Goal: Information Seeking & Learning: Learn about a topic

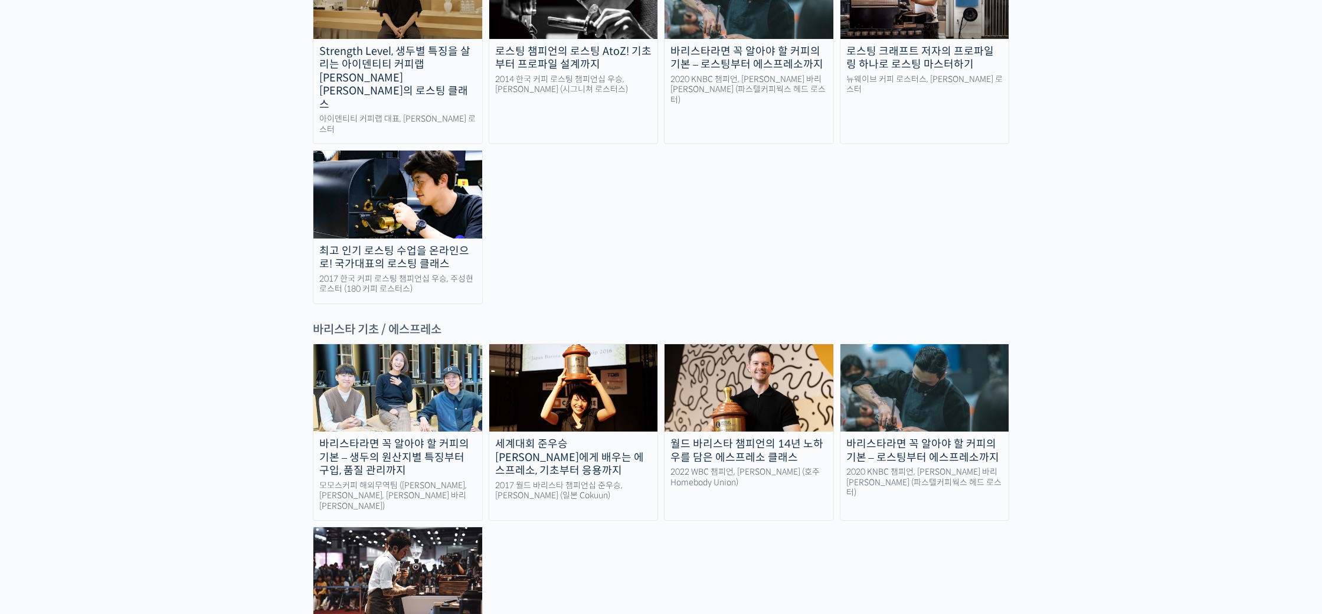
scroll to position [1520, 0]
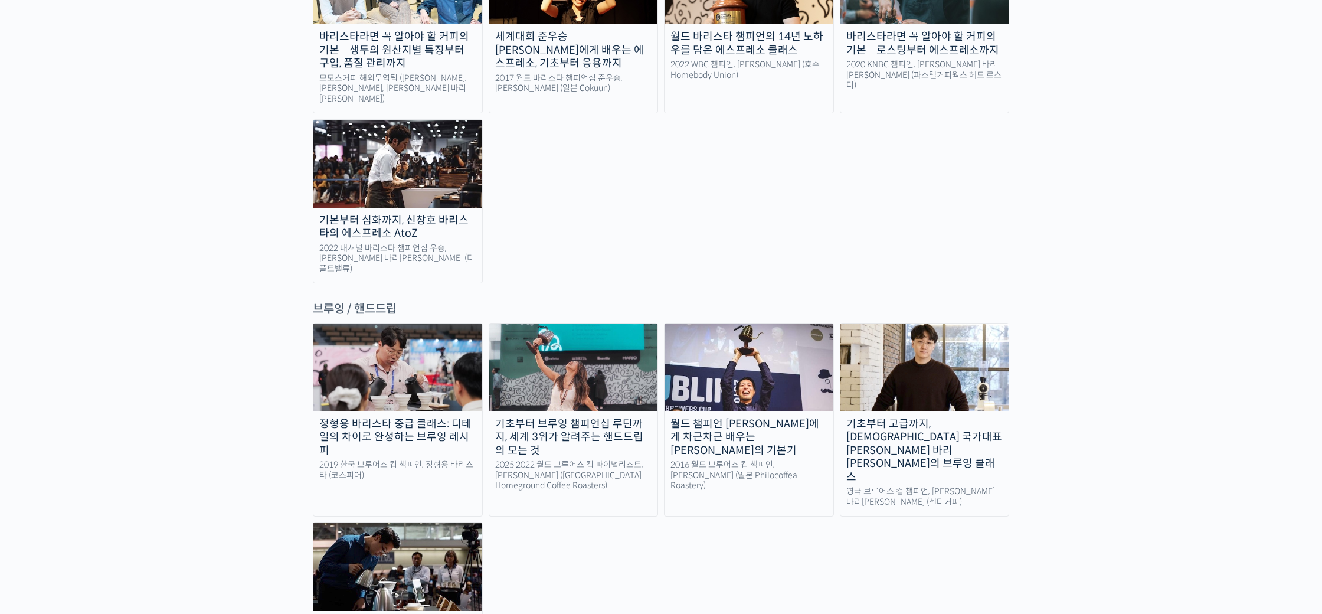
scroll to position [2081, 0]
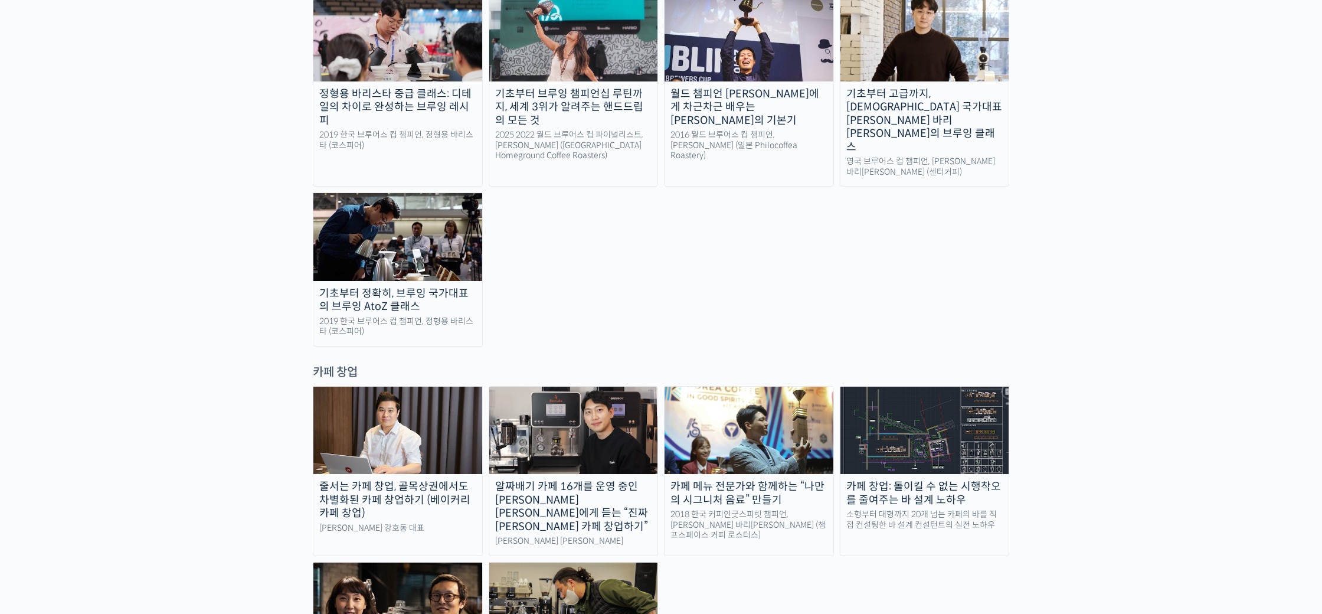
click at [276, 171] on div "랜딩 페이지 [PERSON_NAME]을 다하는 당신을 위해, 최고와 함께 만든 커피 클래스 시간과 장소에 구애받지 않고, 검증된 커리큘럼으로 …" at bounding box center [661, 155] width 1322 height 4383
click at [405, 316] on div "2019 한국 브루어스 컵 챔피언, 정형용 바리스타 (코스피어)" at bounding box center [397, 326] width 169 height 21
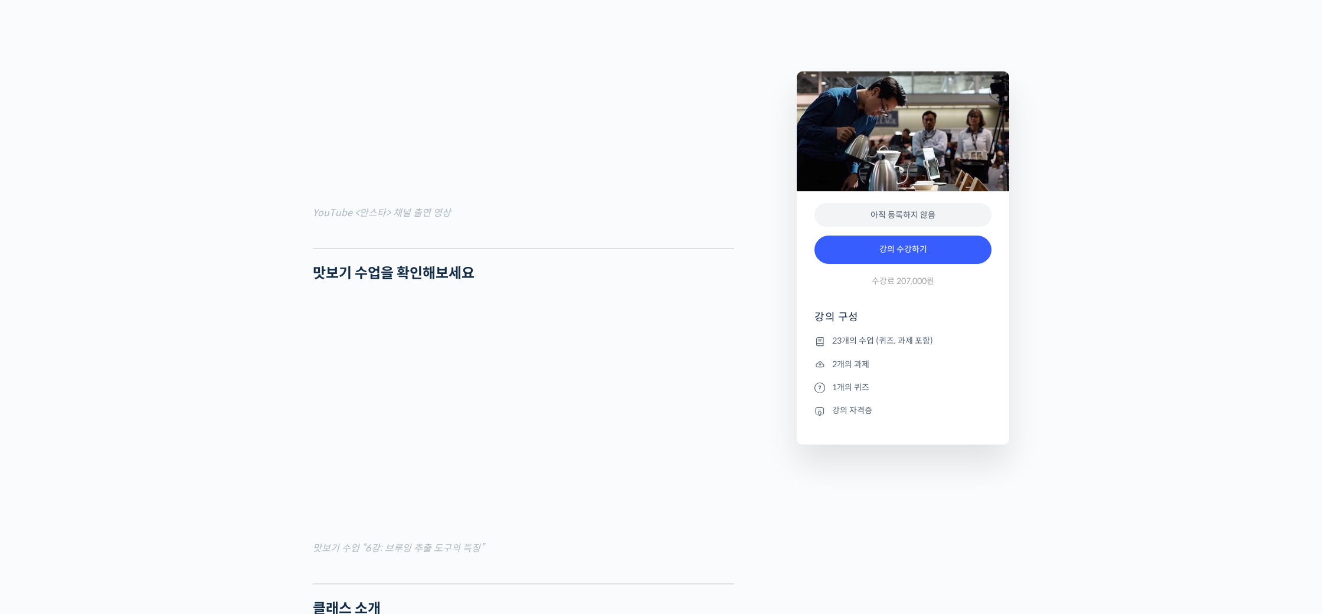
scroll to position [882, 0]
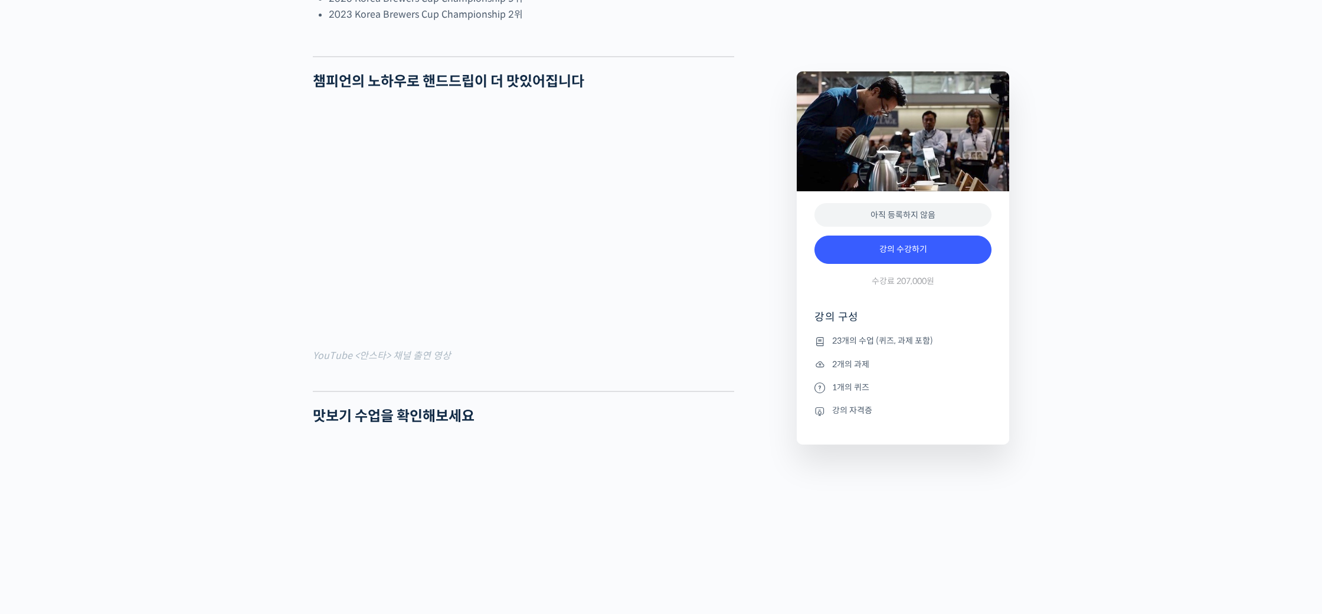
click at [527, 391] on div at bounding box center [523, 382] width 421 height 18
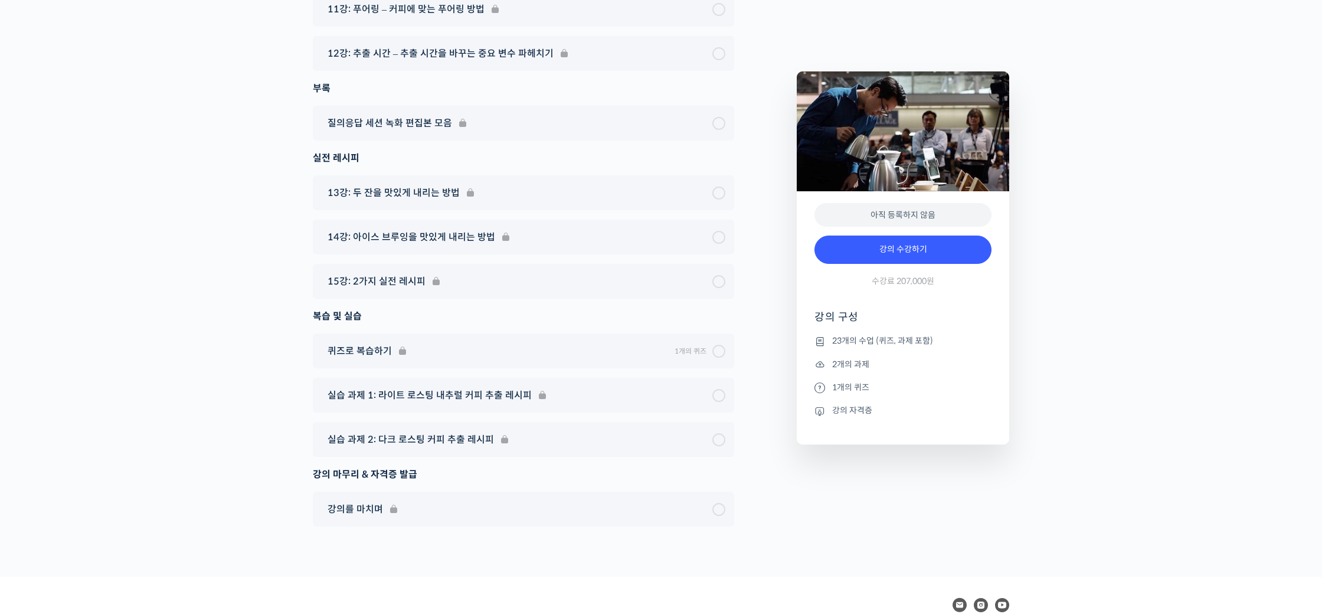
scroll to position [7184, 0]
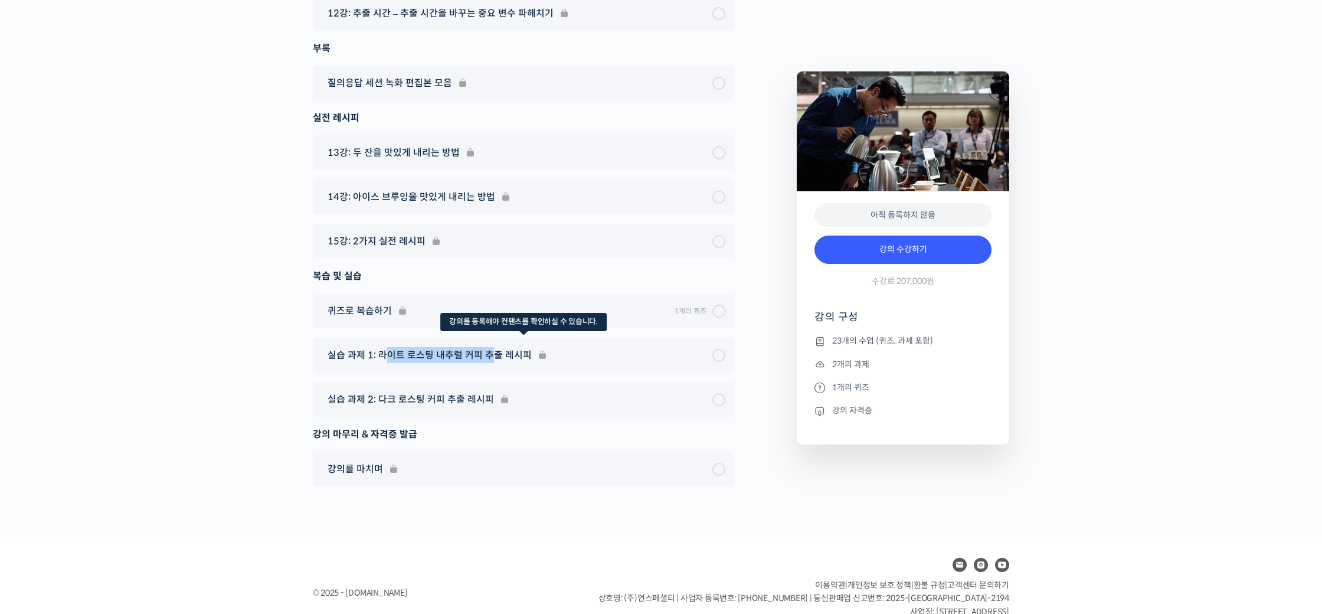
drag, startPoint x: 386, startPoint y: 327, endPoint x: 496, endPoint y: 326, distance: 110.3
click at [496, 338] on div "실습 과제 1: 라이트 로스팅 내추럴 커피 추출 레시피" at bounding box center [523, 355] width 421 height 35
click at [522, 338] on div "실습 과제 1: 라이트 로스팅 내추럴 커피 추출 레시피" at bounding box center [523, 355] width 421 height 35
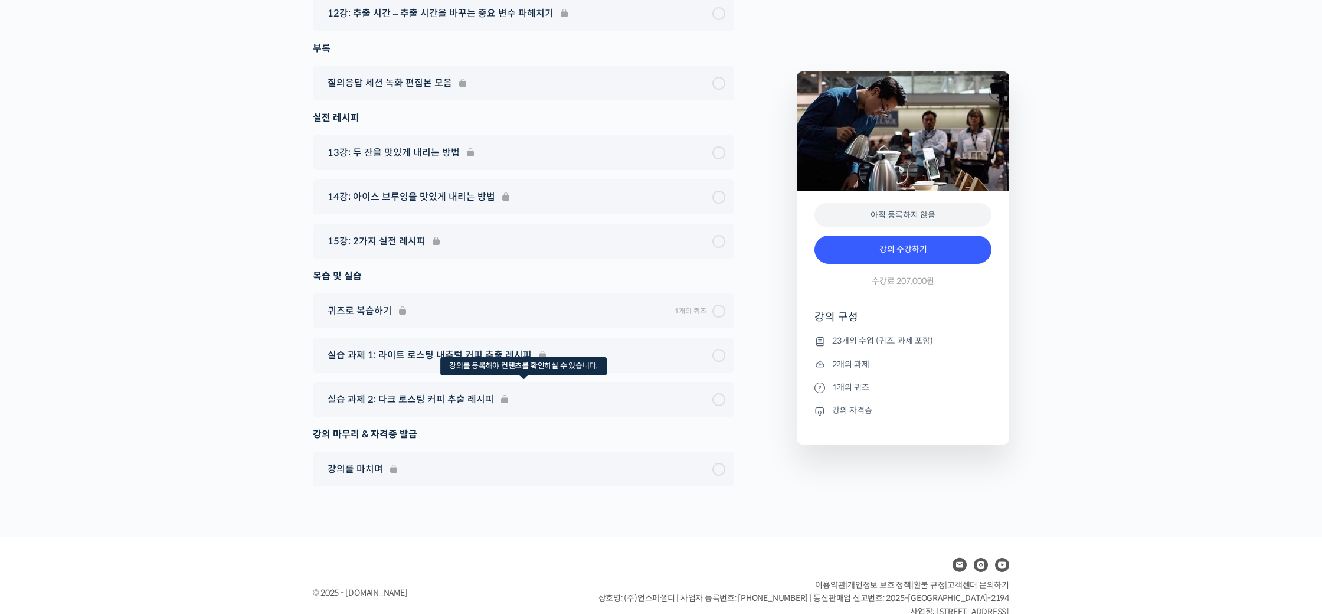
click at [500, 382] on div "실습 과제 2: 다크 로스팅 커피 추출 레시피" at bounding box center [523, 399] width 421 height 35
click at [496, 382] on div "실습 과제 2: 다크 로스팅 커피 추출 레시피" at bounding box center [523, 399] width 421 height 35
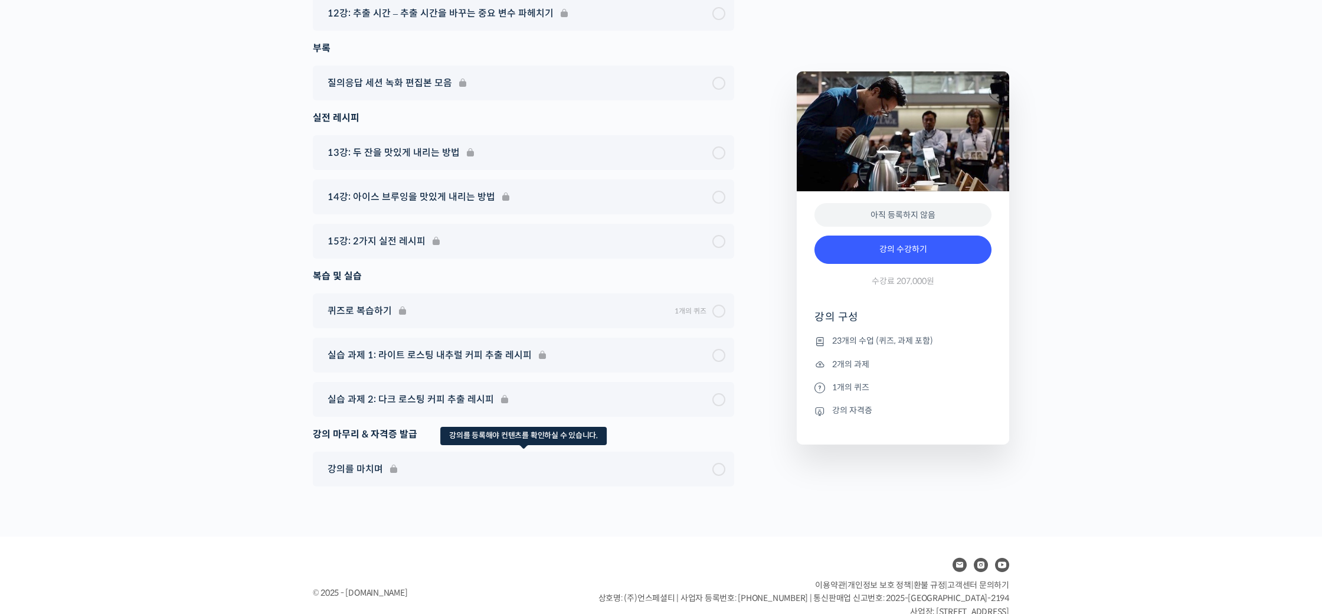
drag, startPoint x: 375, startPoint y: 415, endPoint x: 373, endPoint y: 424, distance: 9.0
click at [372, 451] on div "강의를 마치며" at bounding box center [523, 468] width 421 height 35
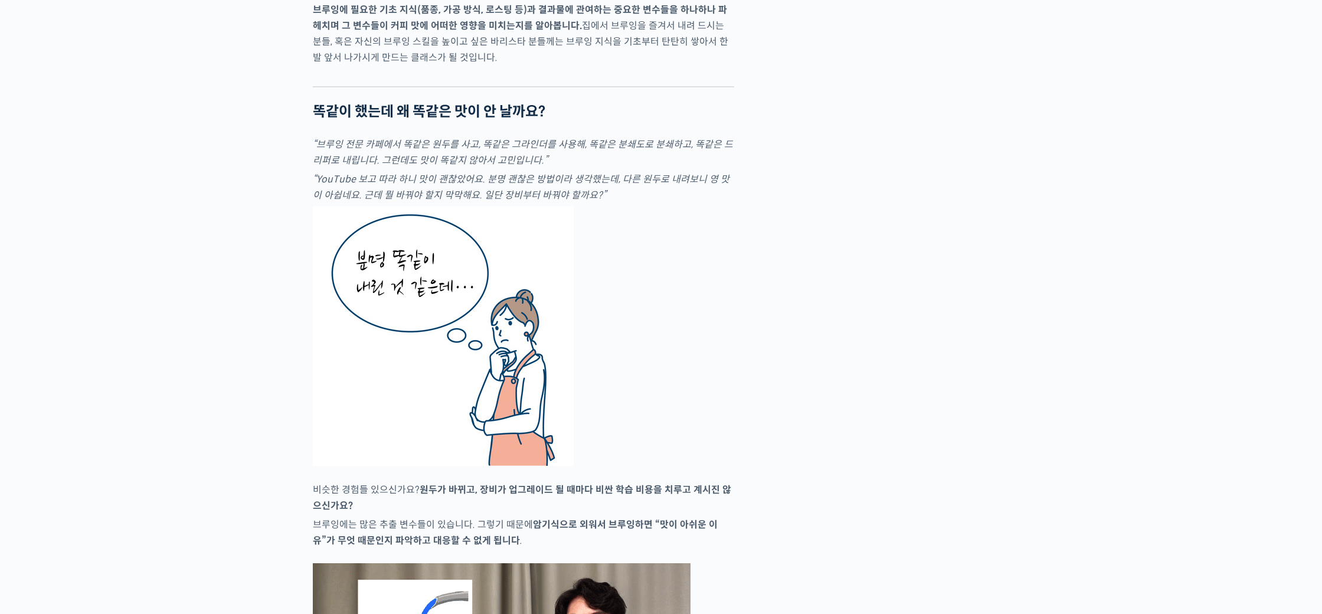
scroll to position [0, 0]
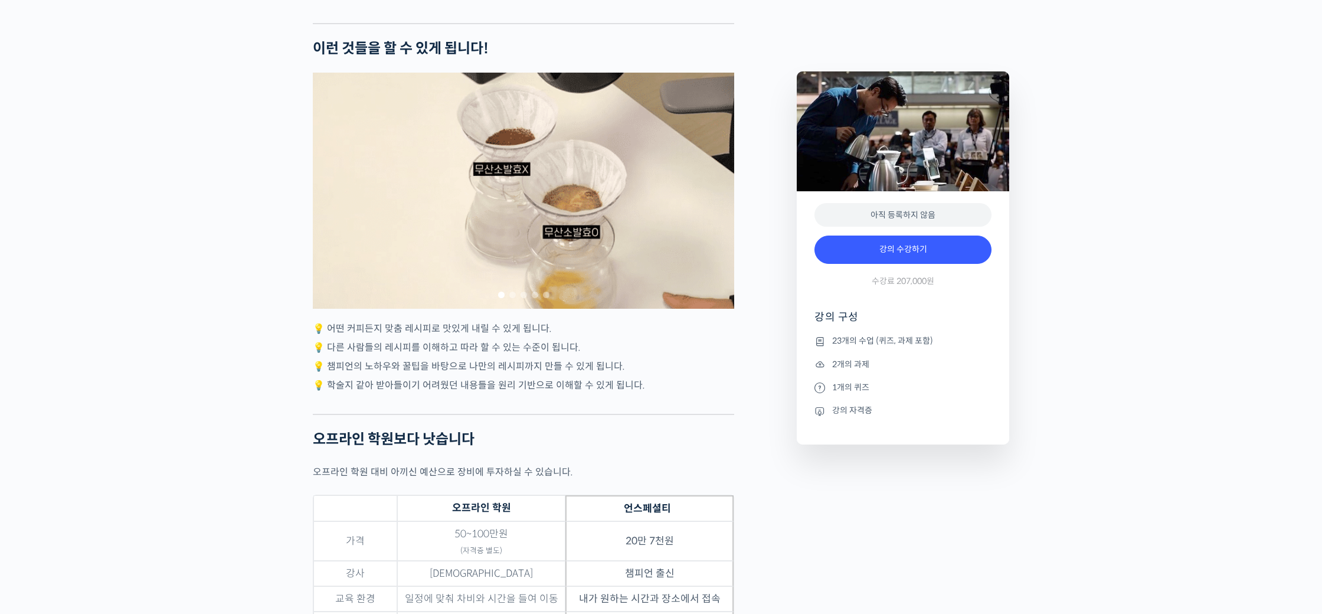
scroll to position [3277, 0]
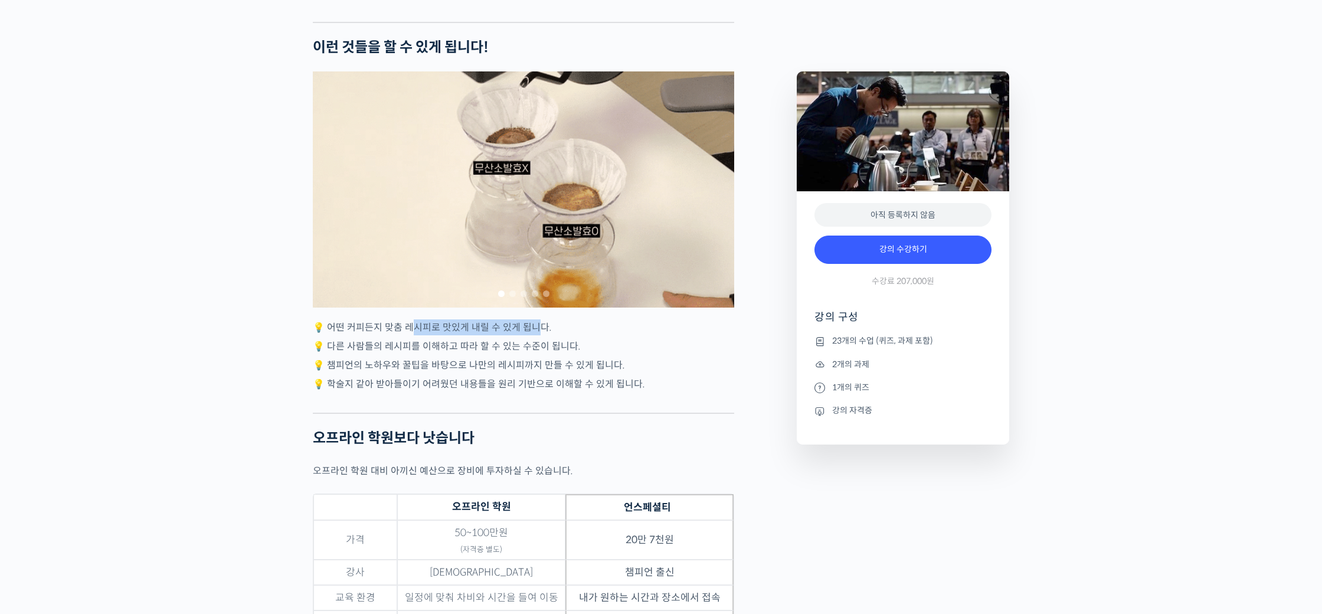
drag, startPoint x: 409, startPoint y: 336, endPoint x: 535, endPoint y: 339, distance: 125.7
click at [535, 335] on p "💡 어떤 커피든지 맞춤 레시피로 맛있게 내릴 수 있게 됩니다." at bounding box center [523, 327] width 421 height 16
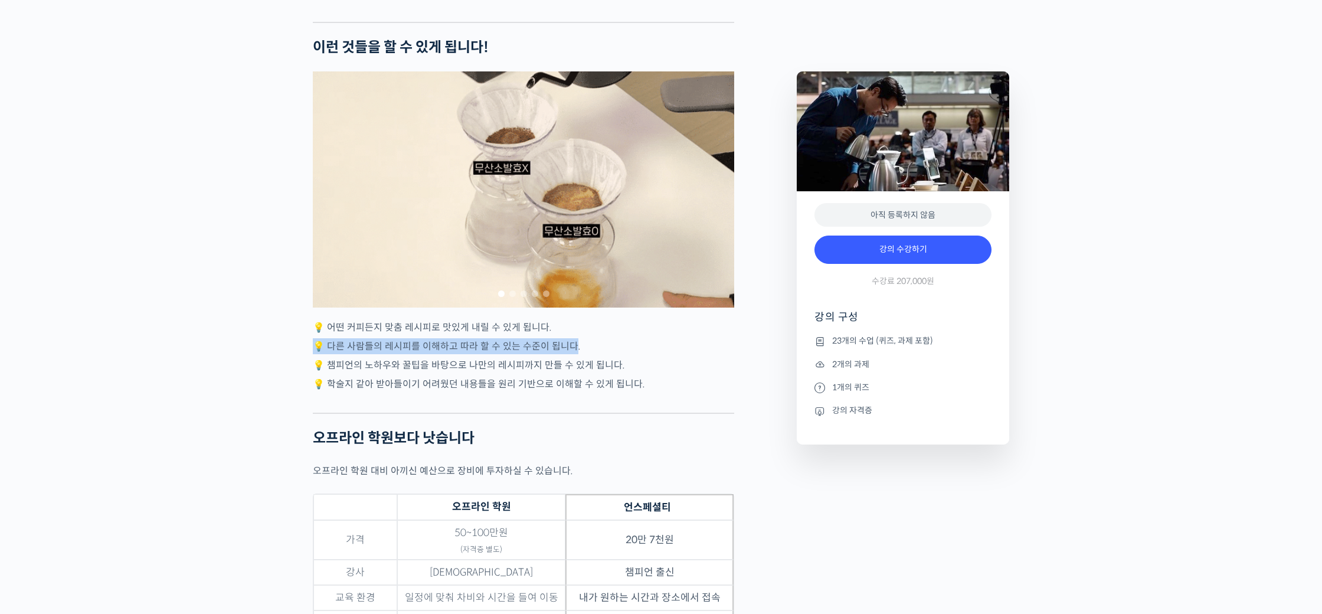
drag, startPoint x: 394, startPoint y: 349, endPoint x: 567, endPoint y: 359, distance: 173.8
click at [567, 354] on p "💡 다른 사람들의 레시피를 이해하고 따라 할 수 있는 수준이 됩니다." at bounding box center [523, 346] width 421 height 16
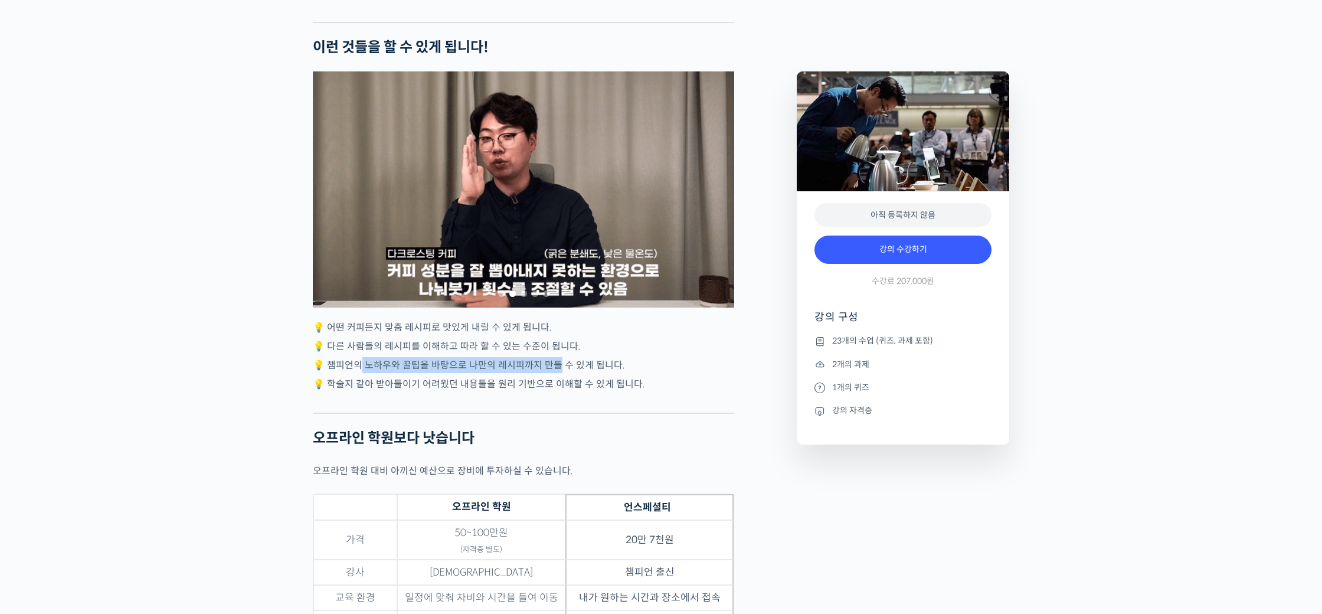
drag, startPoint x: 356, startPoint y: 375, endPoint x: 553, endPoint y: 381, distance: 196.6
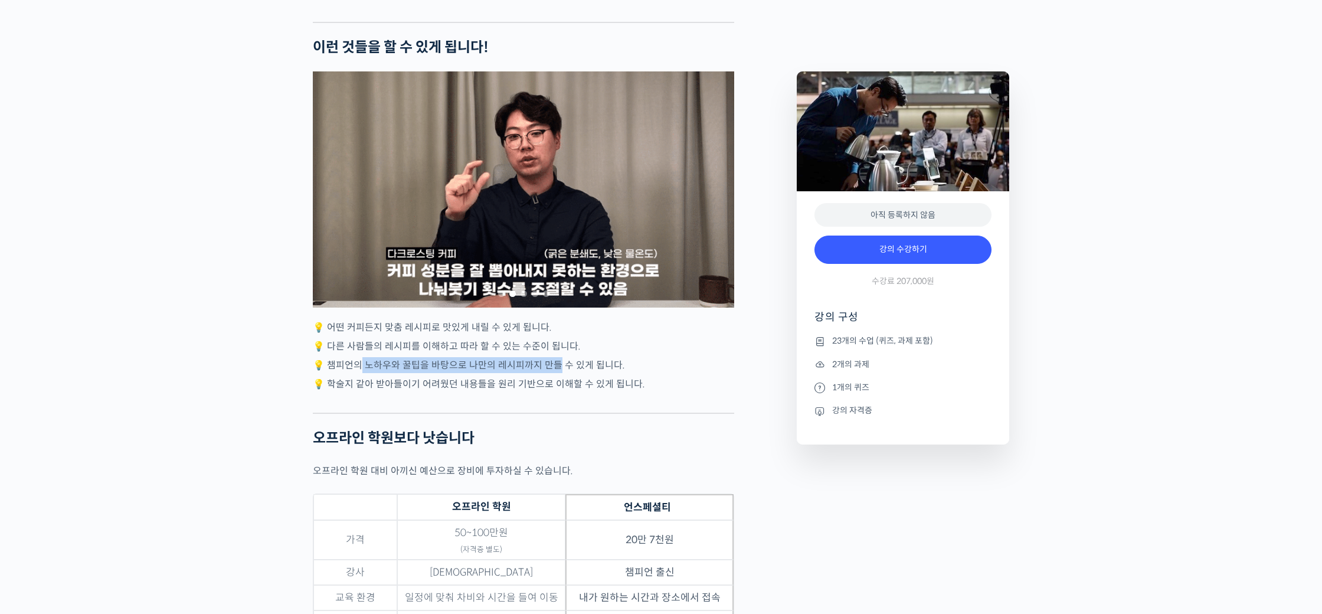
click at [553, 373] on p "💡 챔피언의 노하우와 꿀팁을 바탕으로 나만의 레시피까지 만들 수 있게 됩니다." at bounding box center [523, 365] width 421 height 16
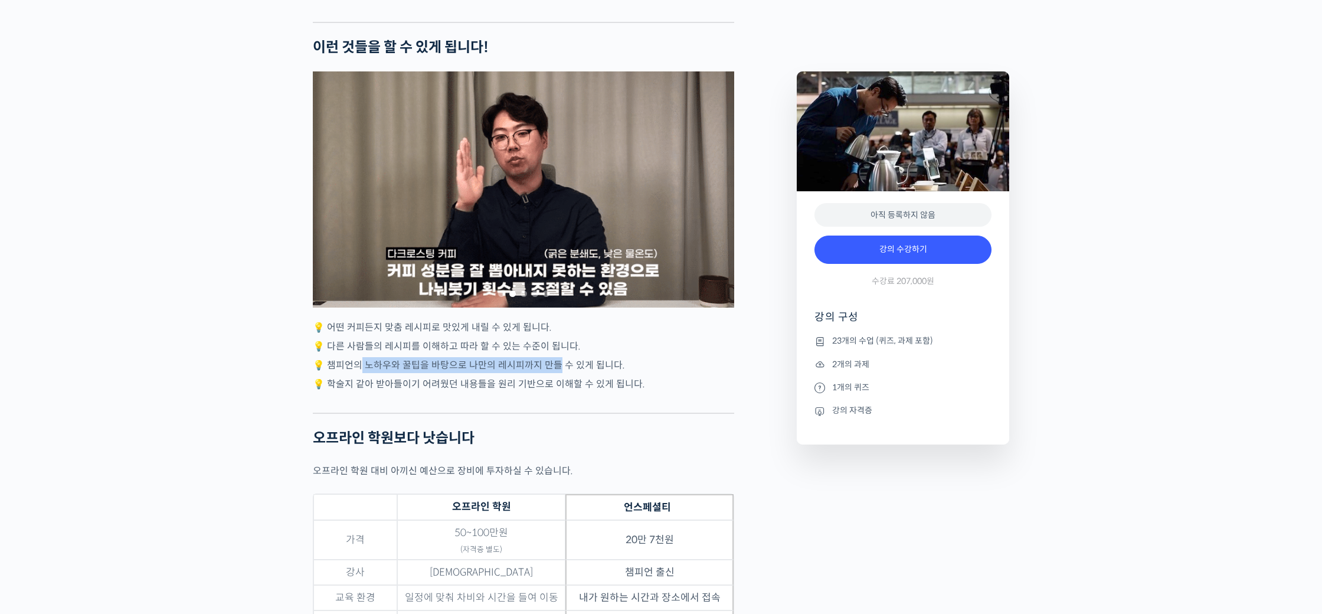
click at [553, 373] on p "💡 챔피언의 노하우와 꿀팁을 바탕으로 나만의 레시피까지 만들 수 있게 됩니다." at bounding box center [523, 365] width 421 height 16
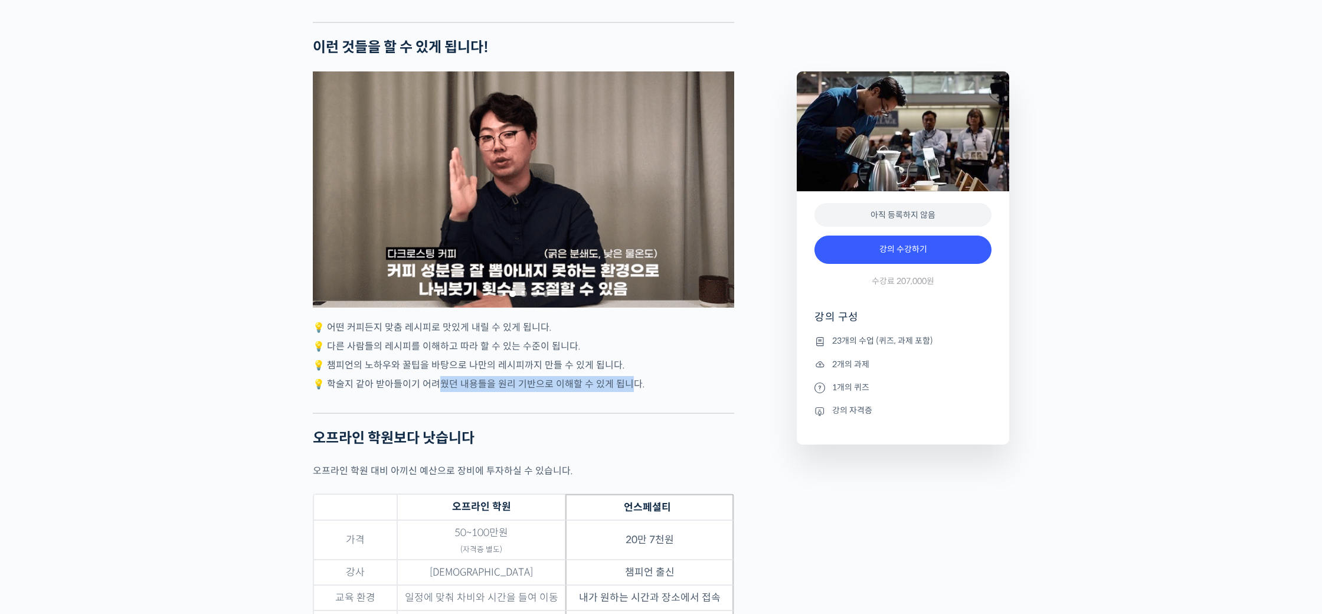
drag, startPoint x: 432, startPoint y: 388, endPoint x: 638, endPoint y: 397, distance: 206.7
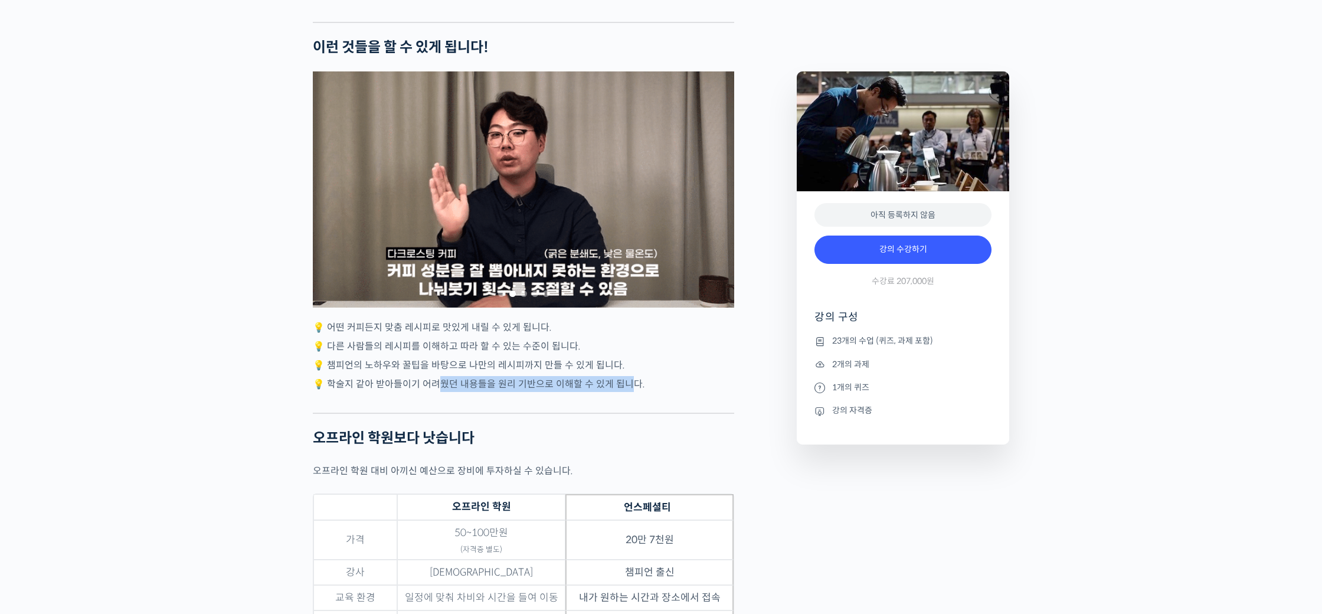
click at [638, 392] on p "💡 학술지 같아 받아들이기 어려웠던 내용들을 원리 기반으로 이해할 수 있게 됩니다." at bounding box center [523, 384] width 421 height 16
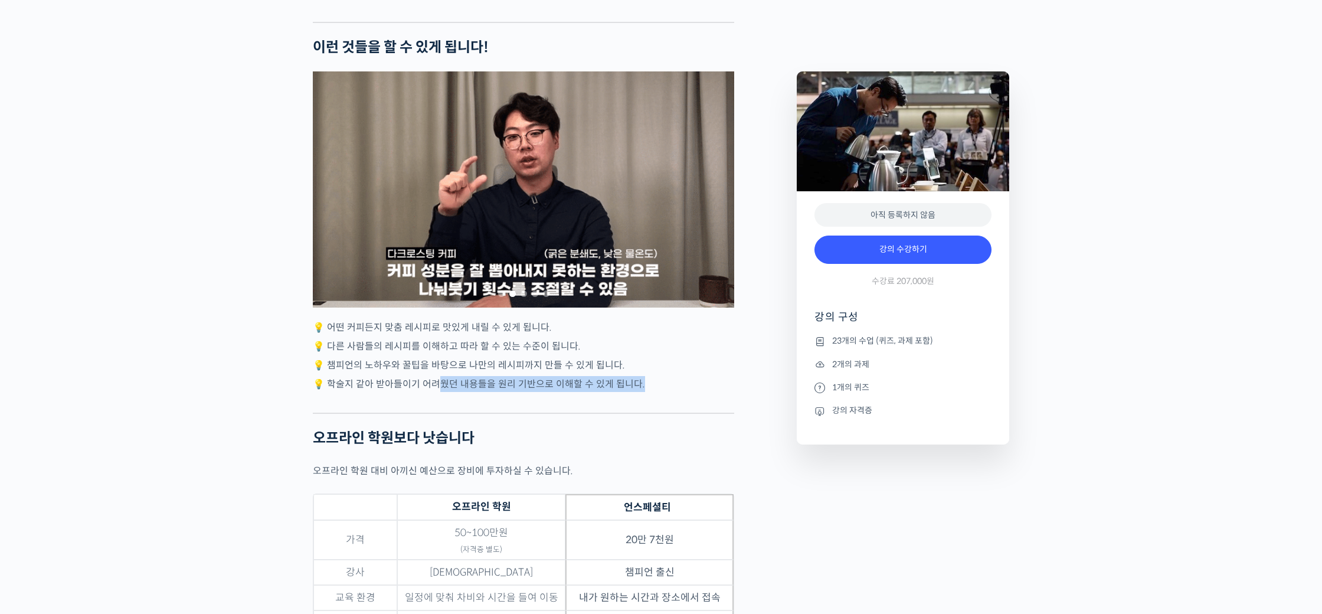
click at [641, 392] on p "💡 학술지 같아 받아들이기 어려웠던 내용들을 원리 기반으로 이해할 수 있게 됩니다." at bounding box center [523, 384] width 421 height 16
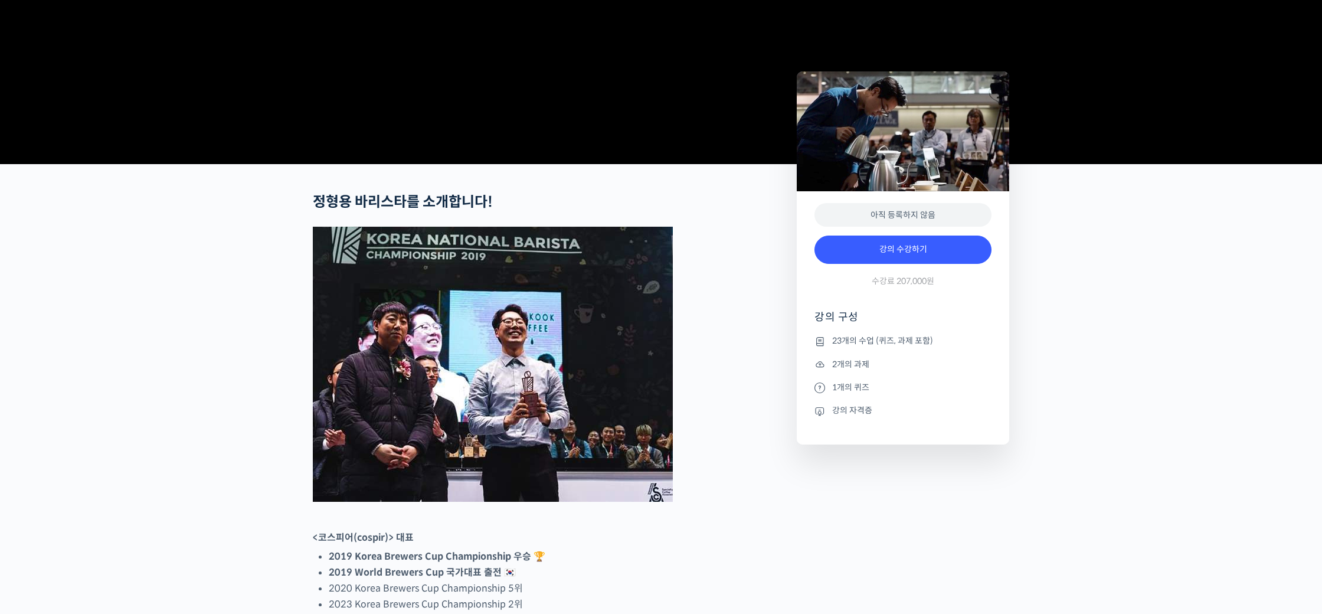
scroll to position [0, 0]
